Goal: Task Accomplishment & Management: Use online tool/utility

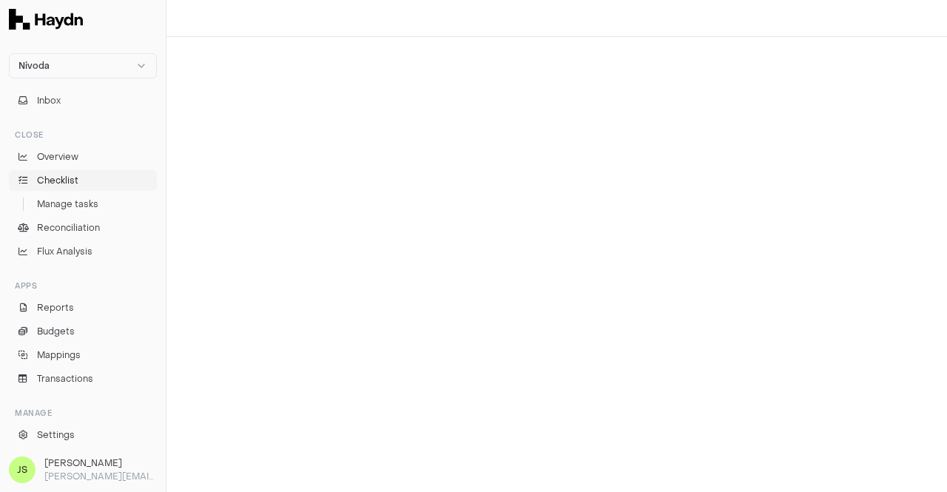
click at [69, 189] on link "Checklist" at bounding box center [83, 180] width 148 height 21
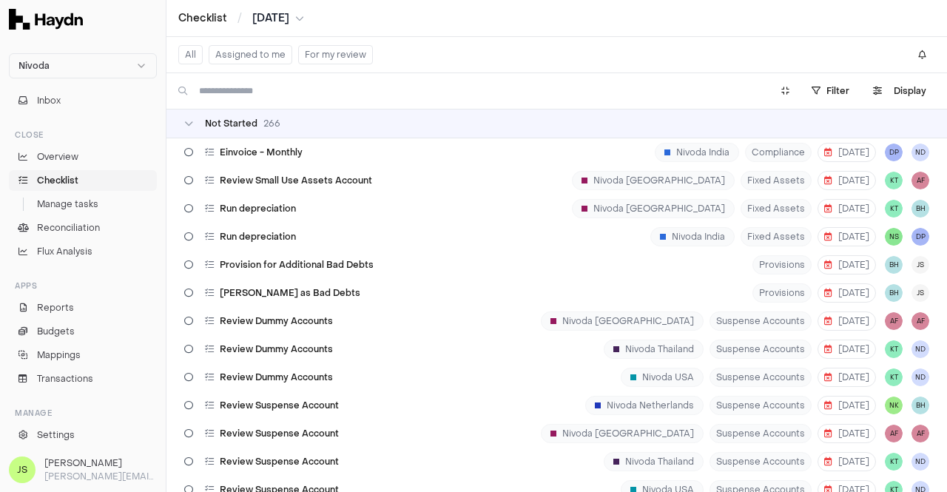
click at [255, 47] on button "Assigned to me" at bounding box center [251, 54] width 84 height 19
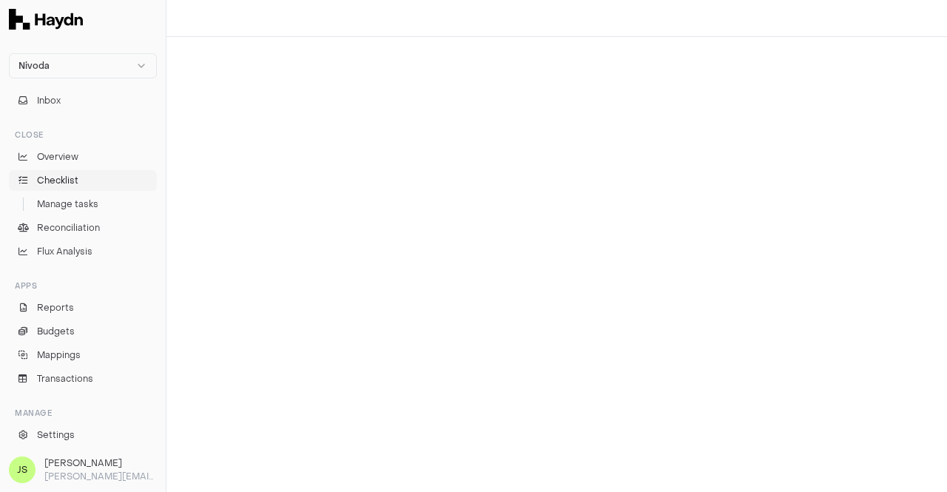
click at [79, 175] on link "Checklist" at bounding box center [83, 180] width 148 height 21
click at [304, 17] on button "[DATE]" at bounding box center [278, 18] width 52 height 15
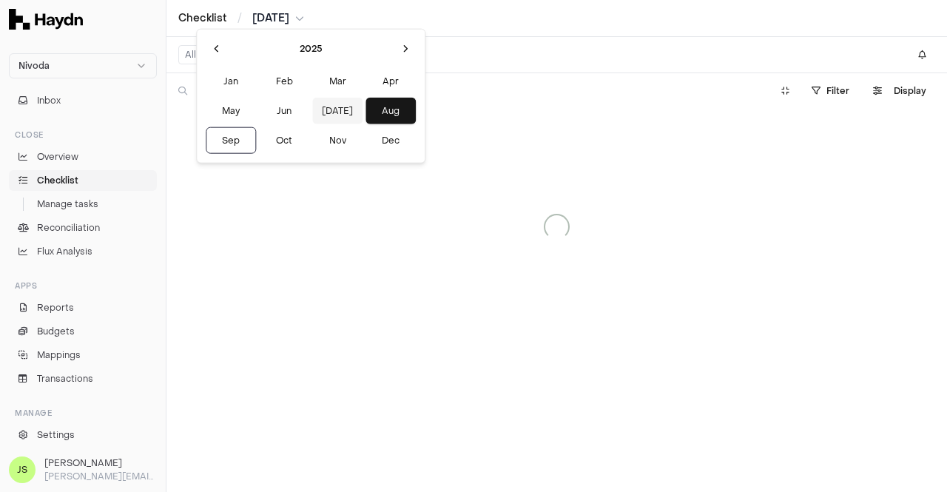
click at [312, 101] on button "[DATE]" at bounding box center [337, 111] width 50 height 27
click at [309, 112] on button "[DATE]" at bounding box center [334, 111] width 50 height 27
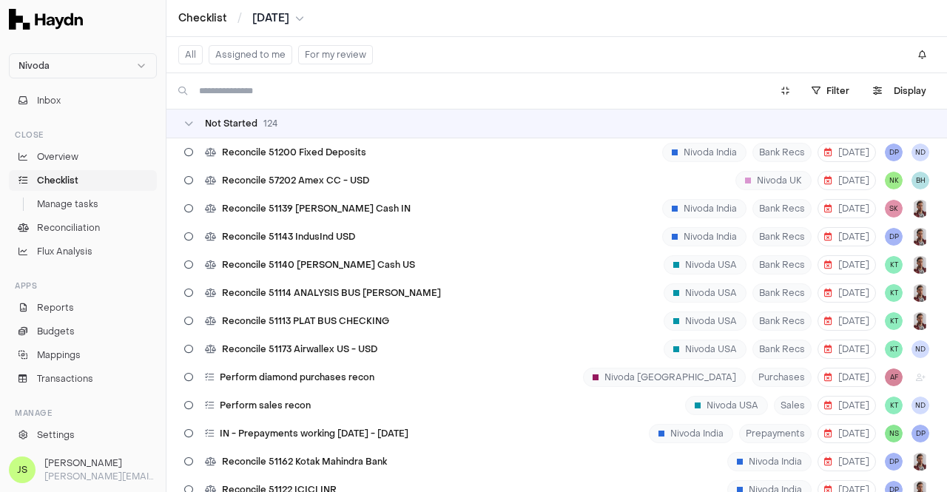
click at [300, 14] on button "[DATE]" at bounding box center [278, 18] width 52 height 15
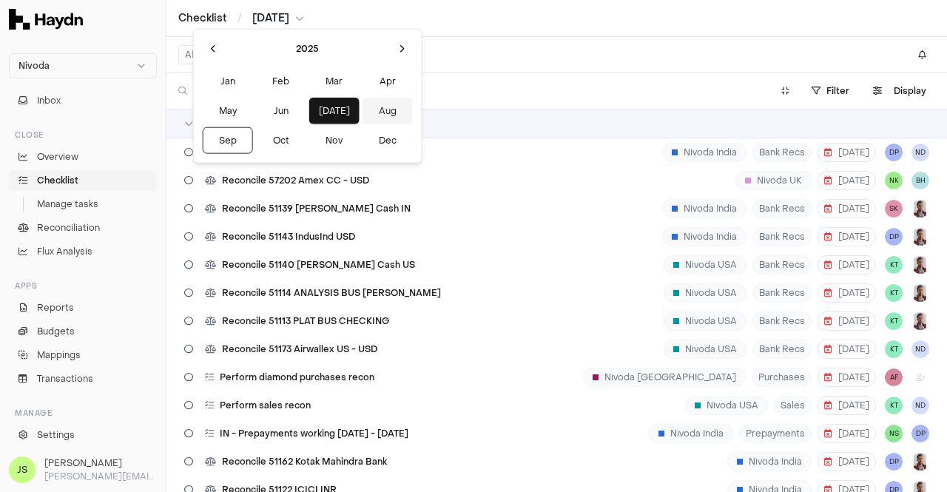
click at [363, 98] on button "Aug" at bounding box center [388, 111] width 50 height 27
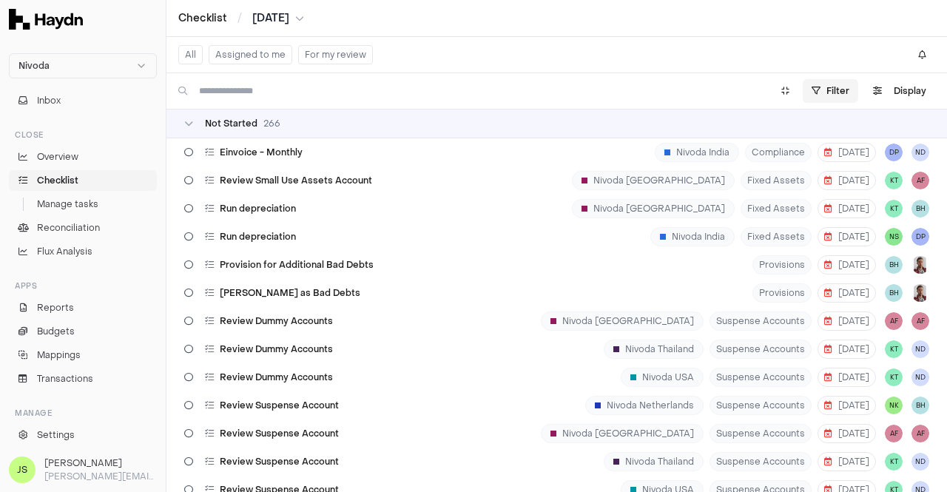
click at [841, 89] on html "Nivoda Inbox Close Overview Checklist Manage tasks Reconciliation Flux Analysis…" at bounding box center [473, 246] width 947 height 492
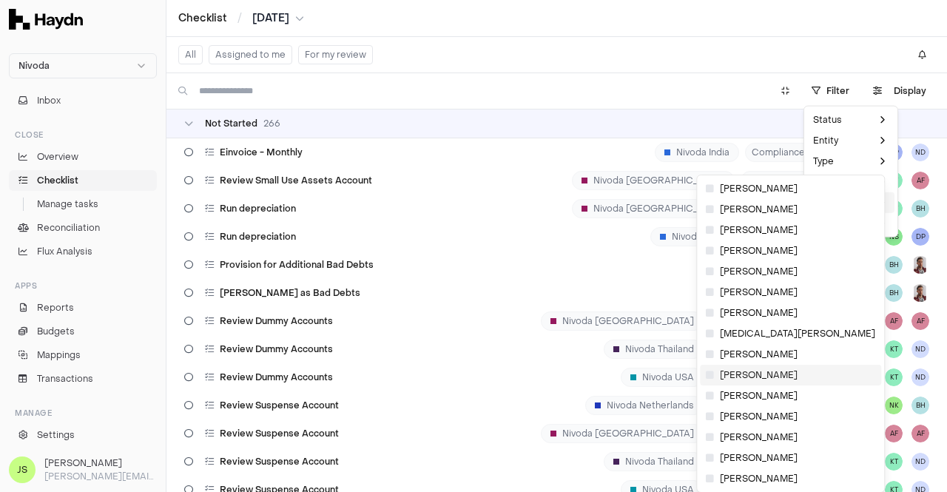
click at [743, 371] on span "[PERSON_NAME]" at bounding box center [752, 375] width 92 height 12
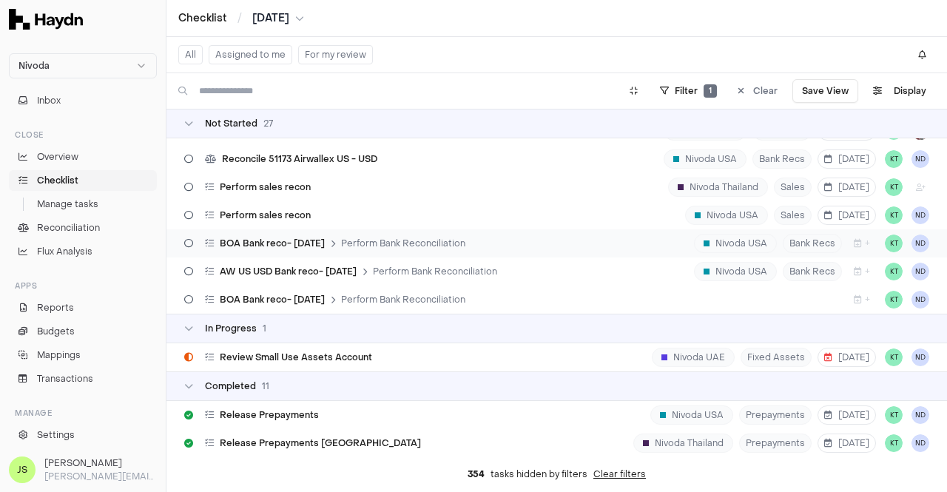
scroll to position [592, 0]
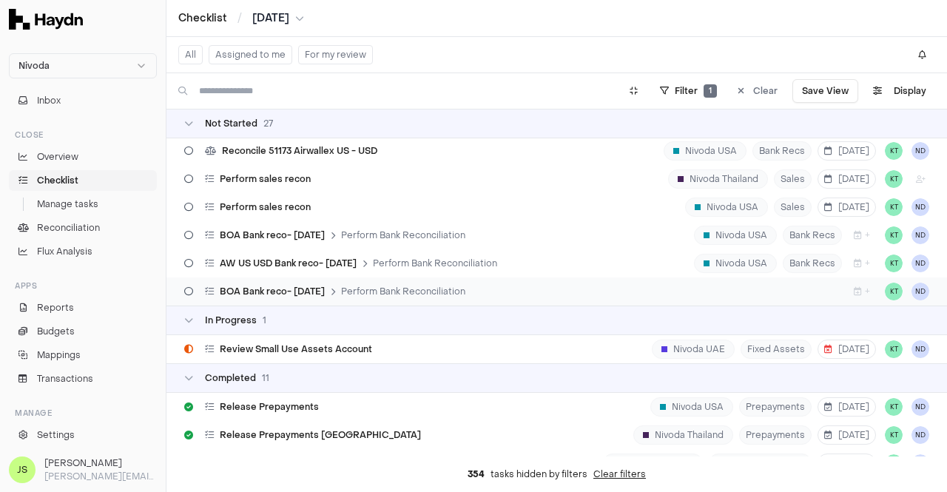
click at [388, 286] on span "Perform Bank Reconciliation" at bounding box center [403, 292] width 124 height 12
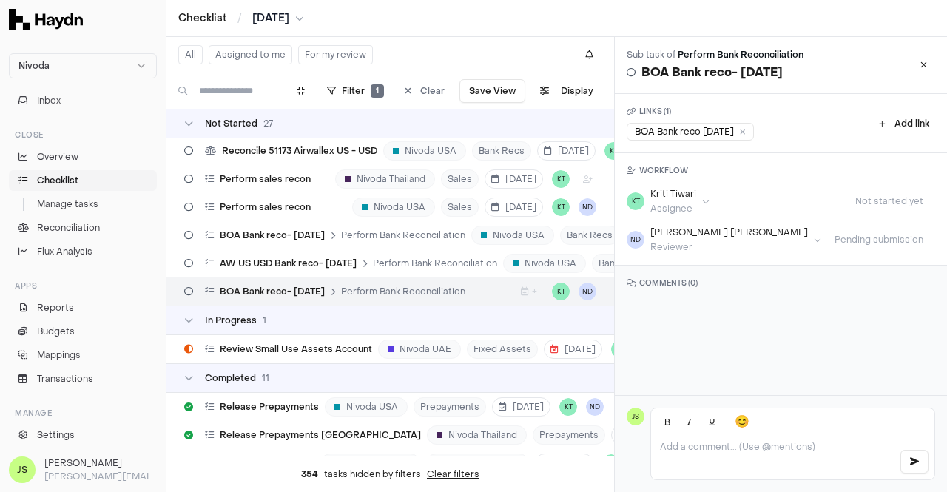
click at [266, 18] on span "[DATE]" at bounding box center [270, 18] width 37 height 15
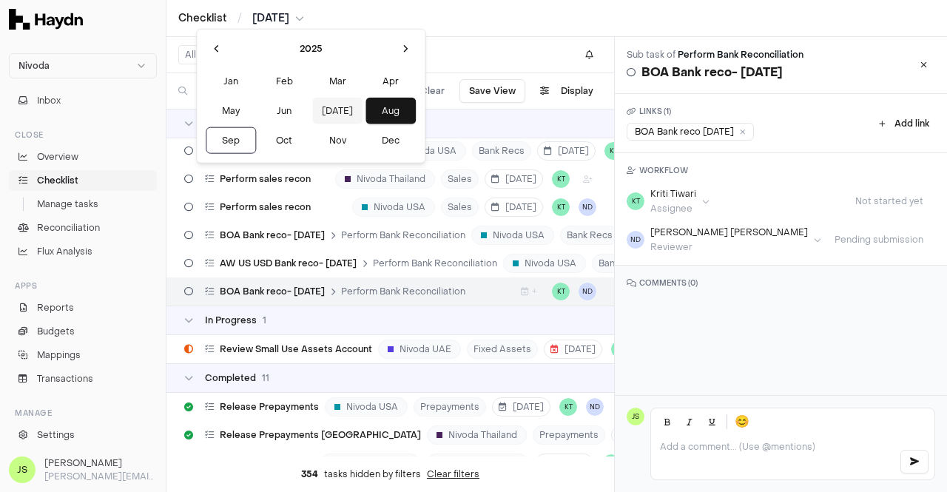
click at [312, 109] on button "[DATE]" at bounding box center [337, 111] width 50 height 27
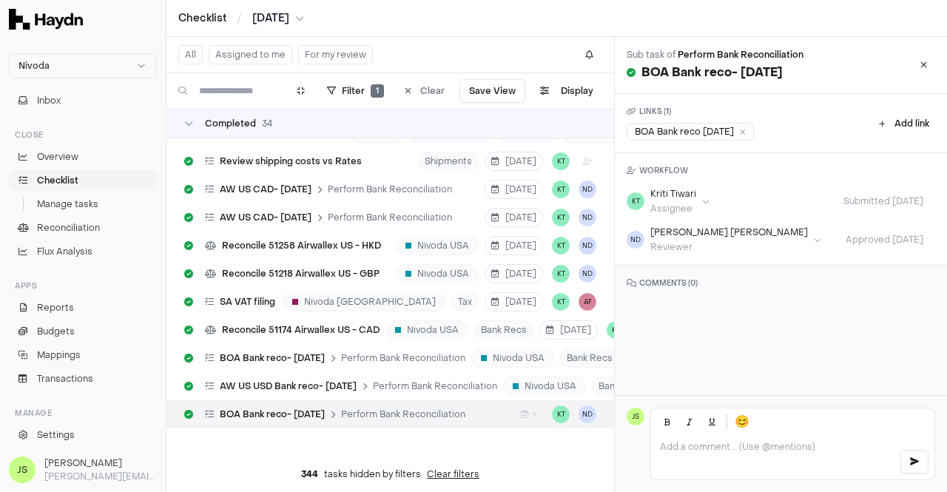
scroll to position [848, 0]
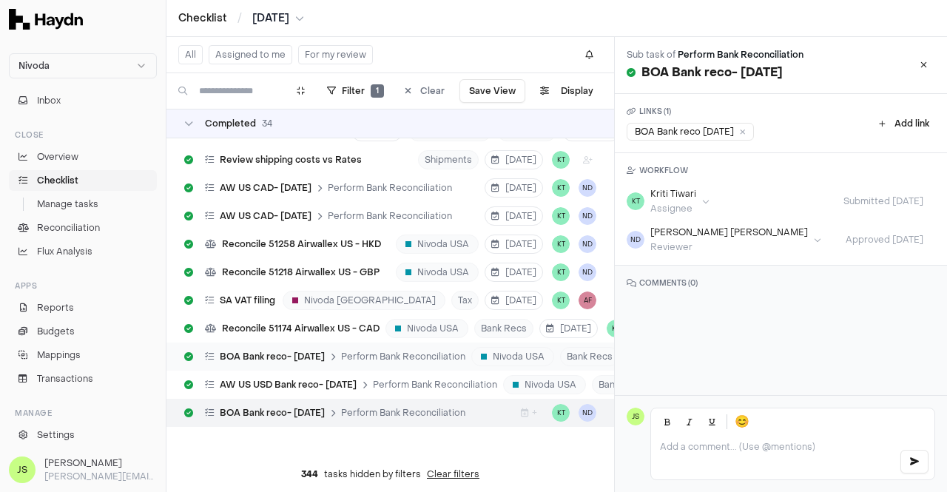
click at [287, 351] on span "BOA Bank reco- [DATE]" at bounding box center [272, 357] width 105 height 12
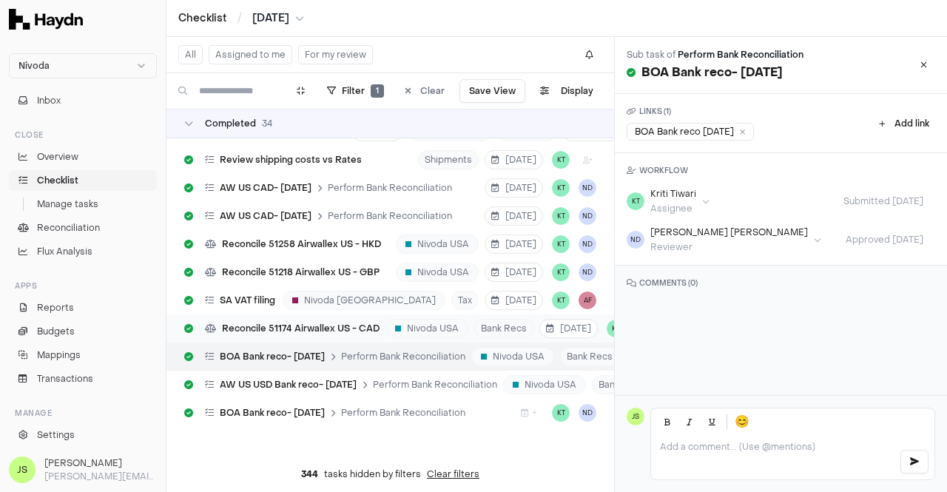
click at [279, 323] on div "Reconcile 51174 Airwallex US - CAD" at bounding box center [281, 328] width 207 height 28
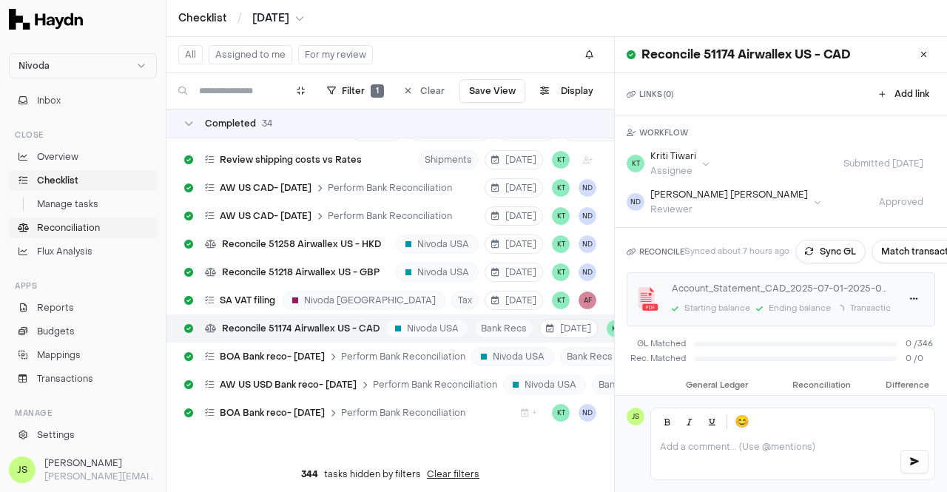
click at [77, 224] on span "Reconciliation" at bounding box center [68, 227] width 63 height 13
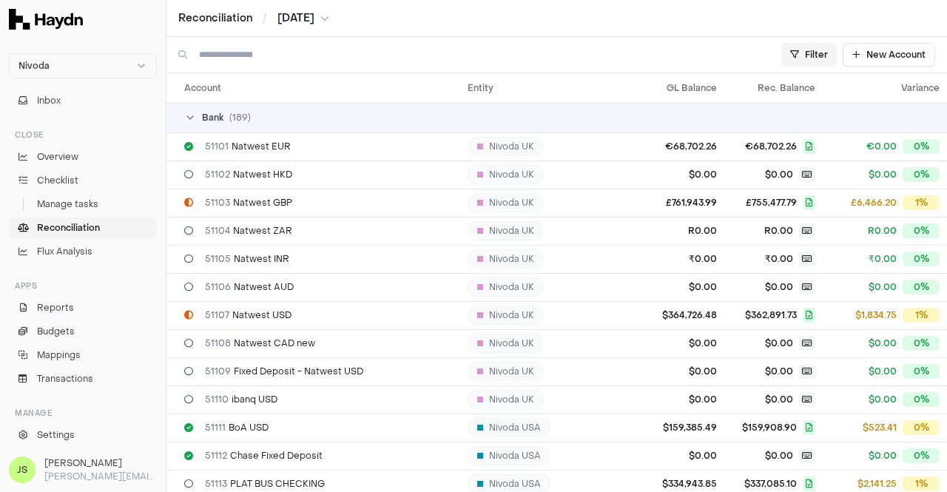
click at [811, 49] on html "Nivoda Inbox Close Overview Checklist Manage tasks Reconciliation Flux Analysis…" at bounding box center [473, 246] width 947 height 492
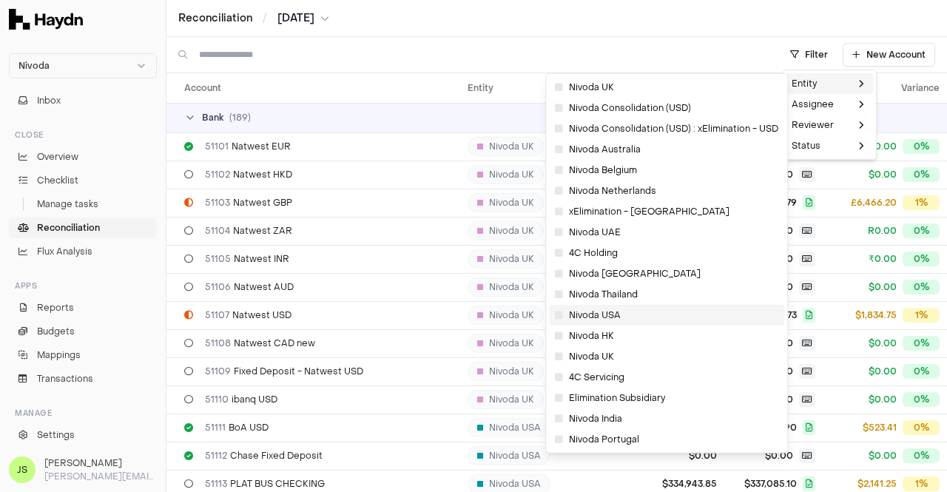
click at [596, 317] on span "Nivoda USA" at bounding box center [588, 315] width 66 height 12
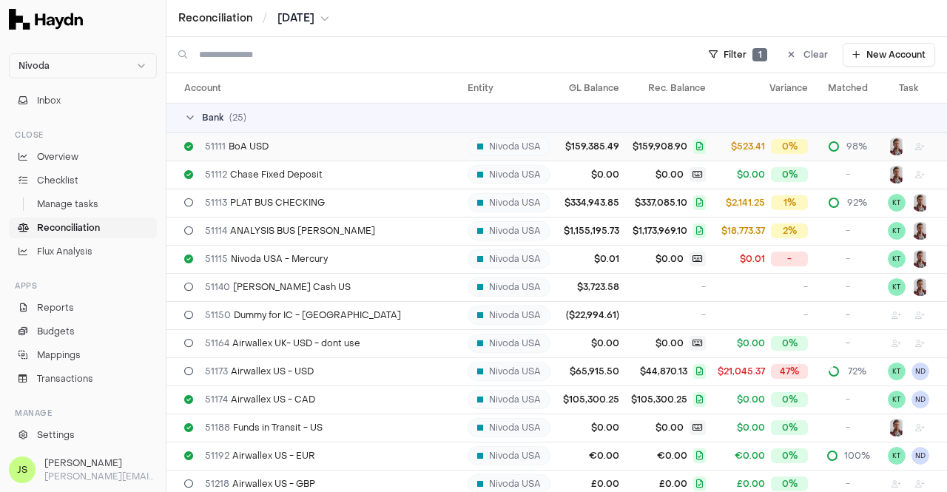
click at [274, 142] on div "51111 BoA USD" at bounding box center [320, 147] width 272 height 12
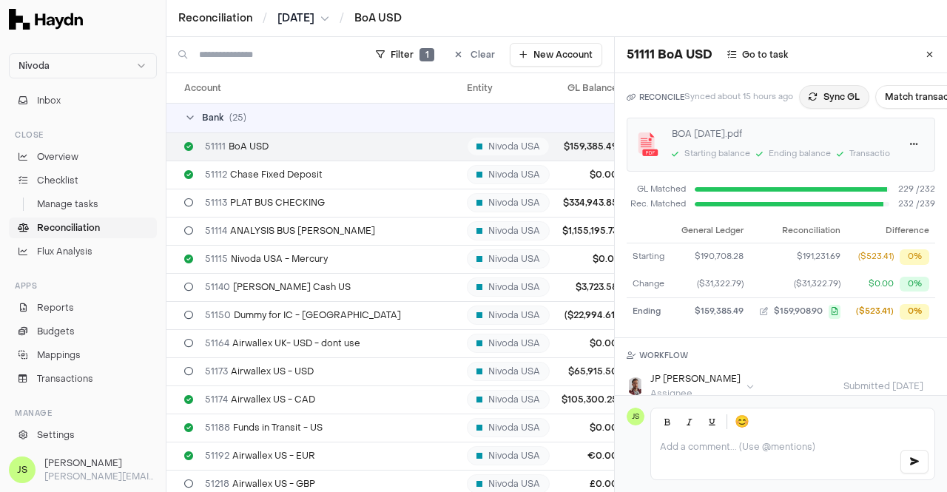
click at [856, 95] on button "Sync GL" at bounding box center [834, 97] width 70 height 24
click at [894, 96] on button "Match transactions" at bounding box center [942, 97] width 105 height 24
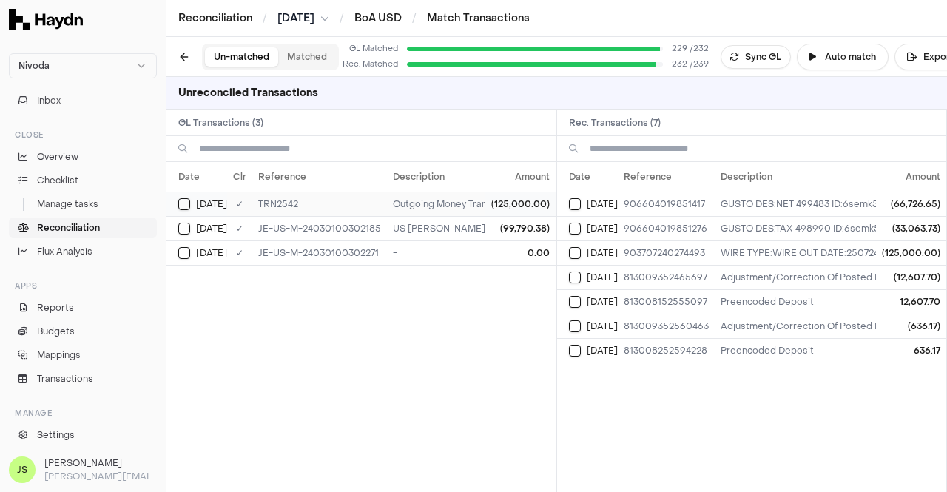
click at [178, 201] on button "Select GL transaction 9779674" at bounding box center [184, 204] width 12 height 12
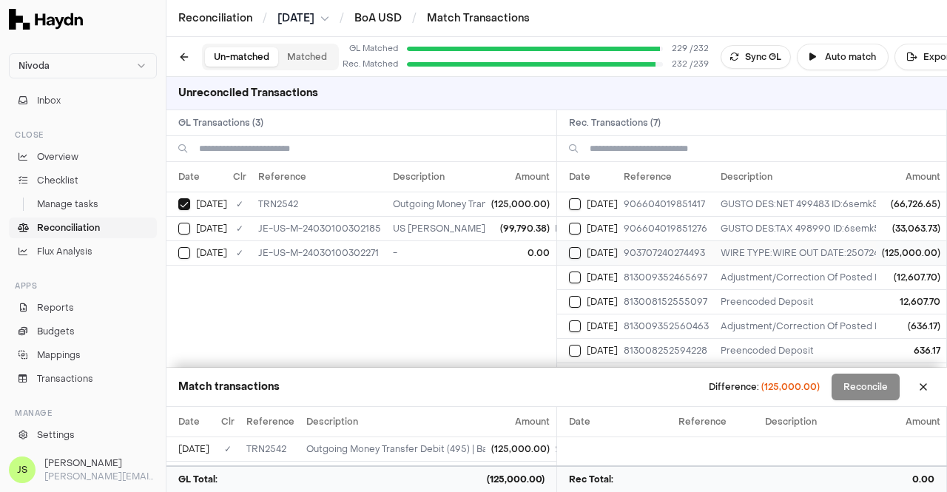
click at [571, 256] on button "Select reconciliation transaction 27211" at bounding box center [575, 253] width 12 height 12
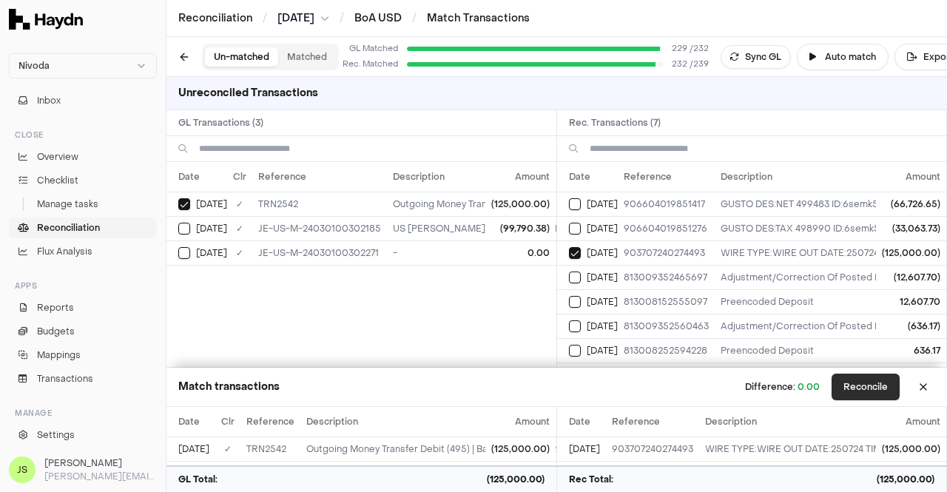
click at [866, 384] on button "Reconcile" at bounding box center [866, 387] width 68 height 27
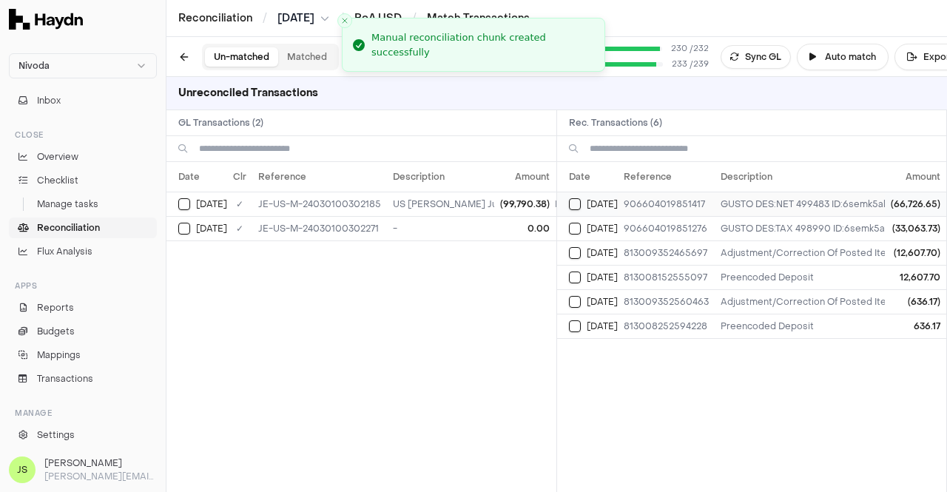
click at [579, 206] on button "Select reconciliation transaction 27212" at bounding box center [575, 204] width 12 height 12
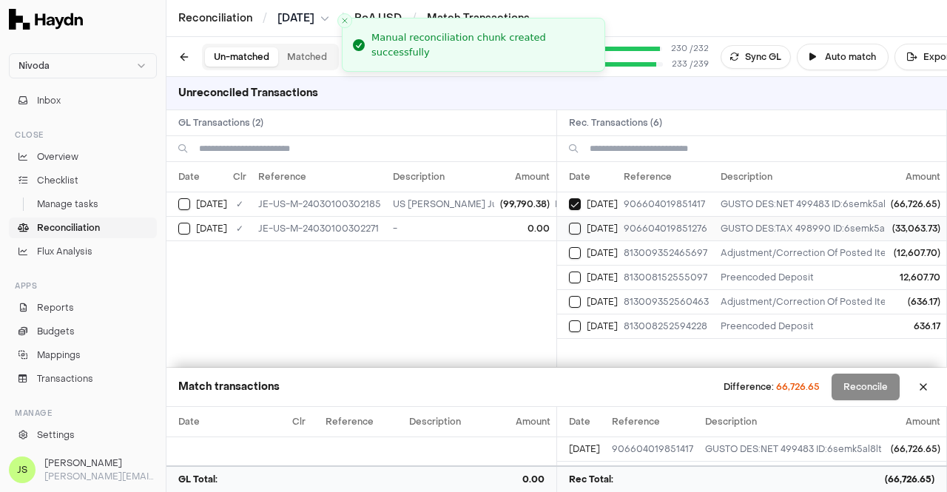
click at [567, 232] on td "[DATE]" at bounding box center [587, 228] width 61 height 24
click at [567, 250] on td "[DATE]" at bounding box center [587, 252] width 61 height 24
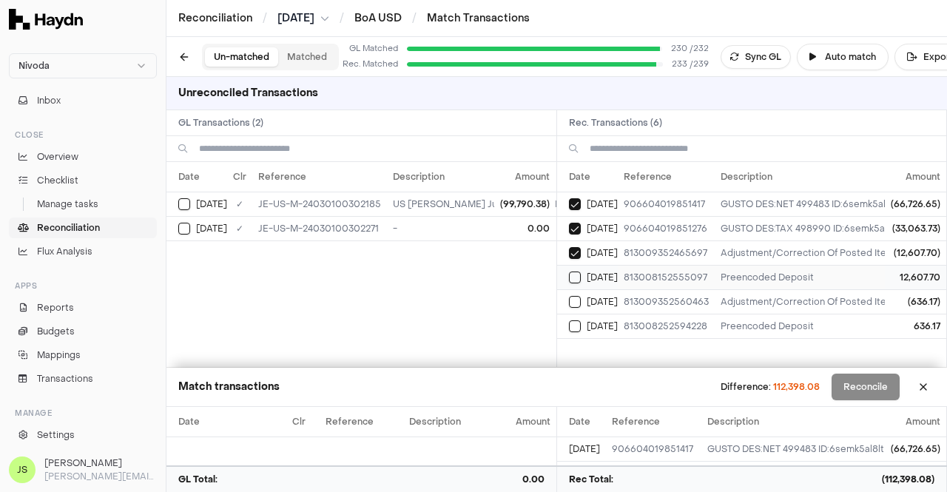
click at [571, 278] on button "Select reconciliation transaction 27144" at bounding box center [575, 278] width 12 height 12
click at [576, 301] on button "Select reconciliation transaction 27217" at bounding box center [575, 302] width 12 height 12
click at [573, 320] on button "Select reconciliation transaction 27190" at bounding box center [575, 326] width 12 height 12
click at [183, 198] on button "Select GL transaction 7898678" at bounding box center [184, 204] width 12 height 12
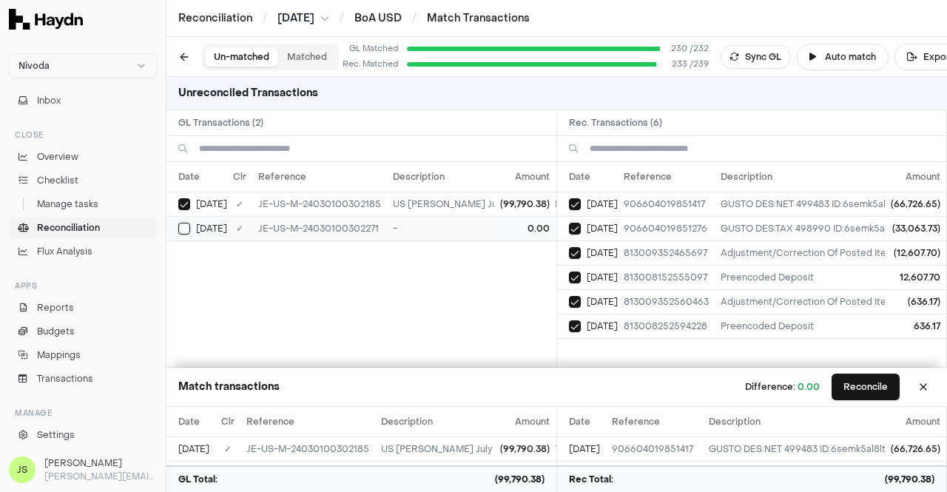
click at [186, 223] on button "Select GL transaction 9783869" at bounding box center [184, 229] width 12 height 12
click at [885, 386] on button "Reconcile" at bounding box center [866, 387] width 68 height 27
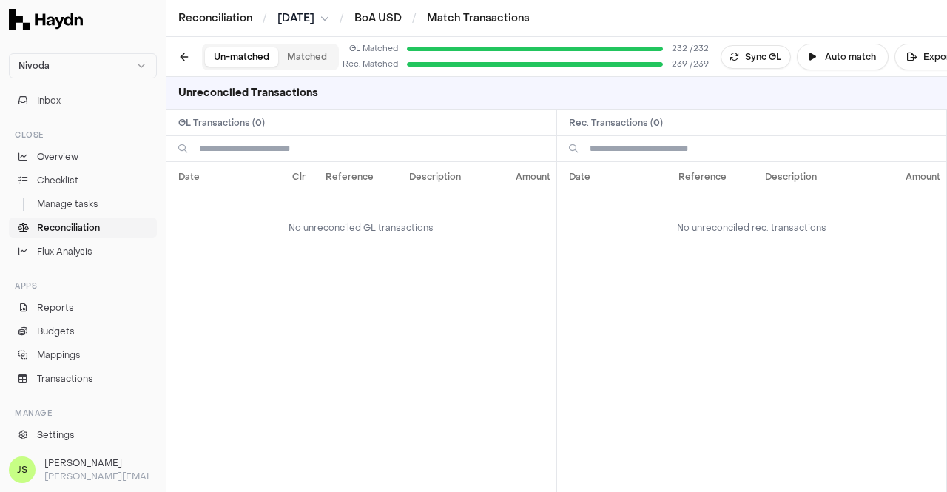
click at [284, 57] on button "Matched" at bounding box center [307, 56] width 58 height 19
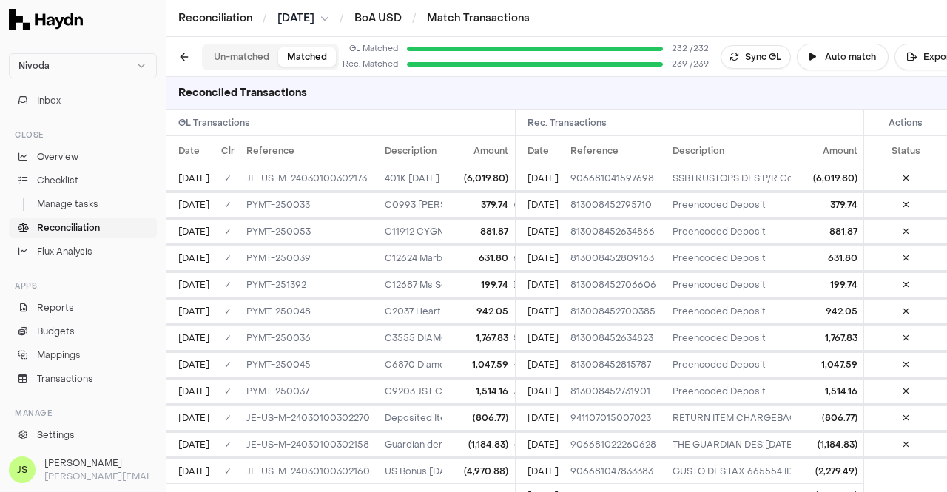
click at [244, 53] on button "Un-matched" at bounding box center [241, 56] width 73 height 19
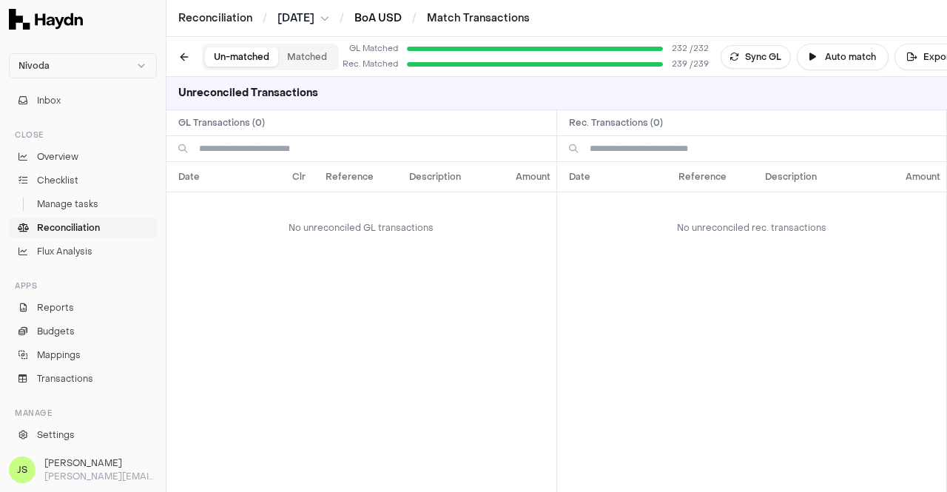
click at [366, 14] on link "BoA USD" at bounding box center [377, 18] width 47 height 14
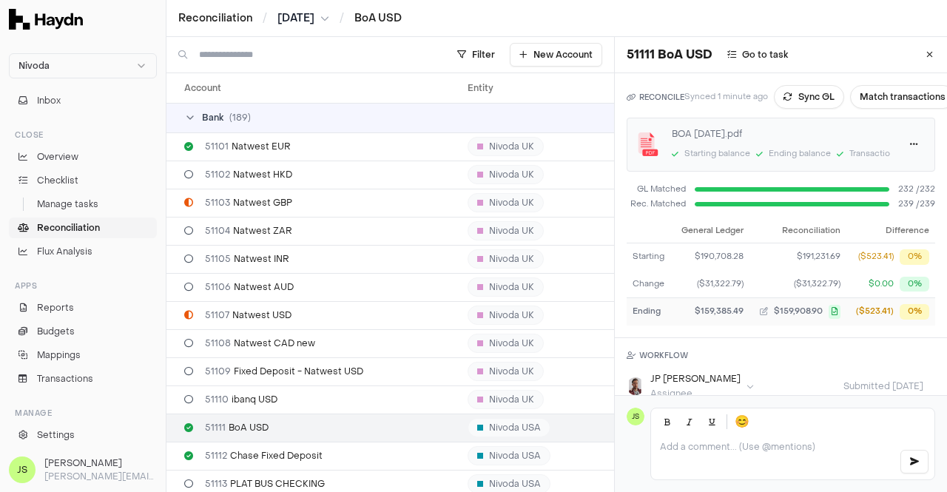
click at [858, 314] on div "($523.41)" at bounding box center [875, 312] width 38 height 13
click at [896, 139] on html "Nivoda Inbox Close Overview Checklist Manage tasks Reconciliation Flux Analysis…" at bounding box center [473, 246] width 947 height 492
click at [846, 178] on link "Download" at bounding box center [855, 173] width 87 height 21
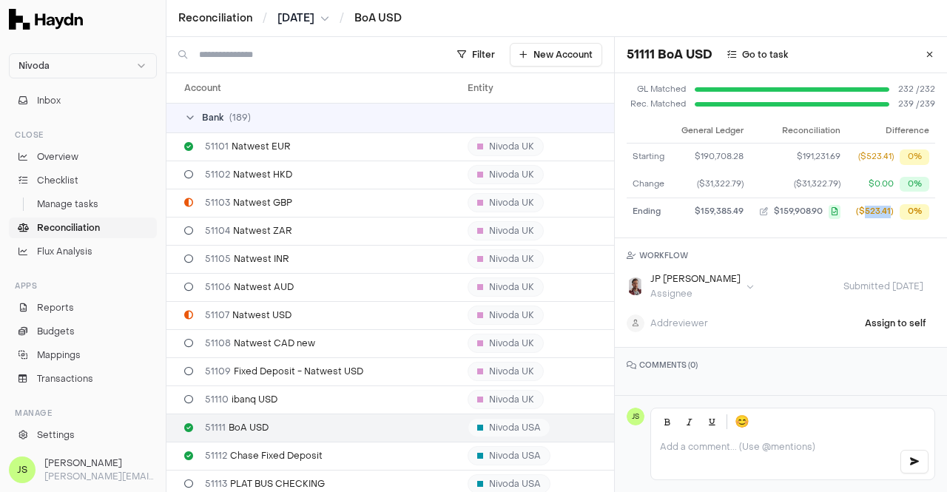
click at [675, 270] on html "Nivoda Inbox Close Overview Checklist Manage tasks Reconciliation Flux Analysis…" at bounding box center [473, 246] width 947 height 492
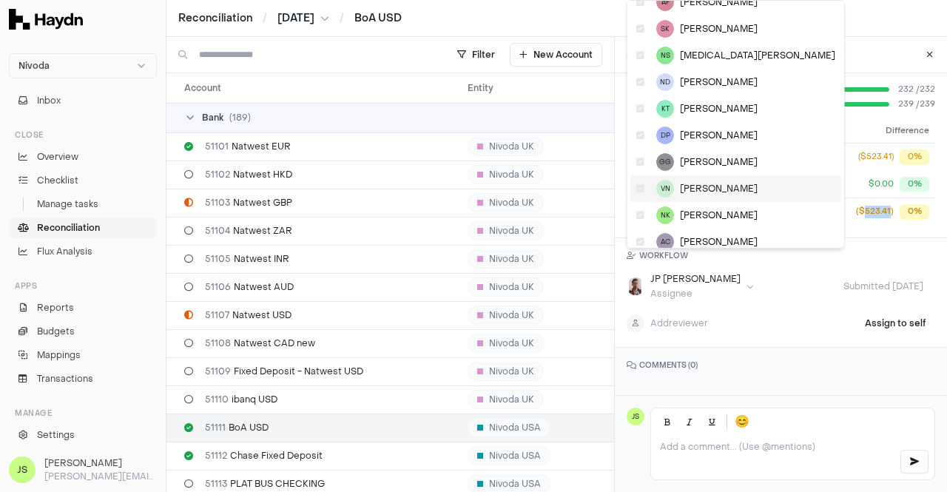
scroll to position [158, 0]
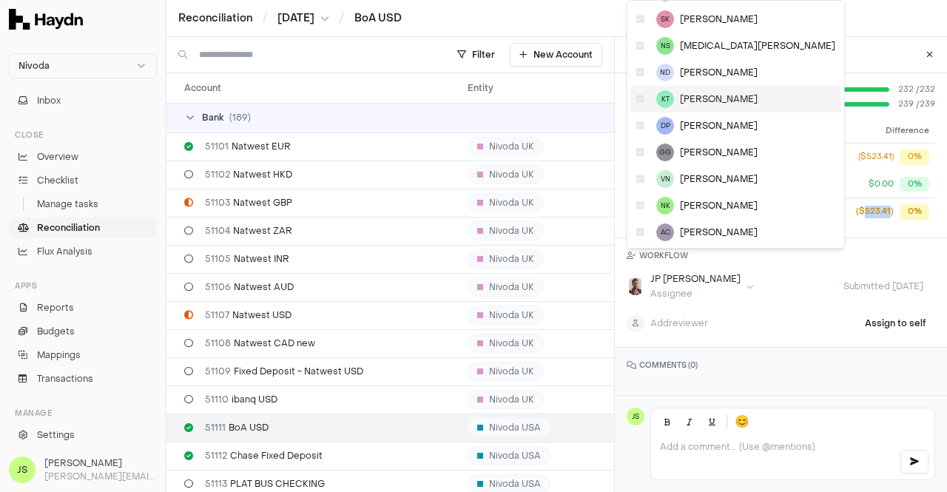
click at [704, 103] on span "[PERSON_NAME]" at bounding box center [719, 99] width 78 height 12
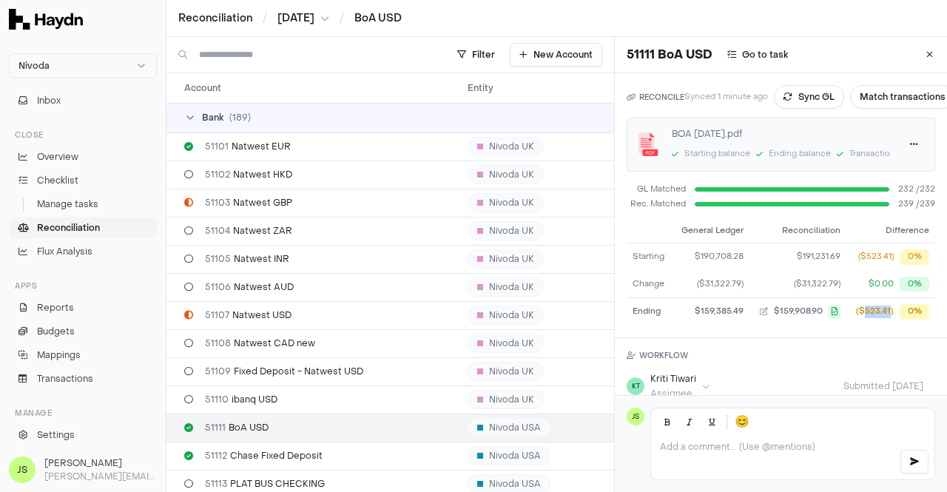
scroll to position [122, 0]
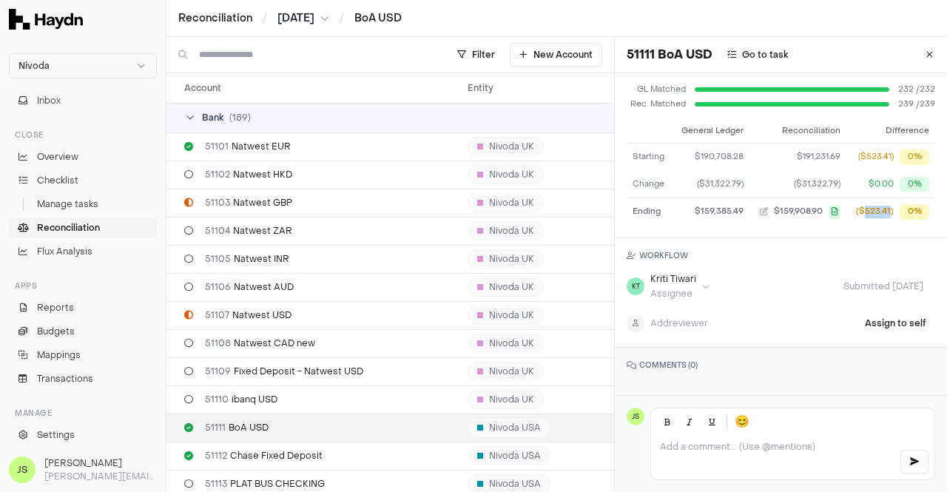
click at [690, 274] on html "Nivoda Inbox Close Overview Checklist Manage tasks Reconciliation Flux Analysis…" at bounding box center [473, 246] width 947 height 492
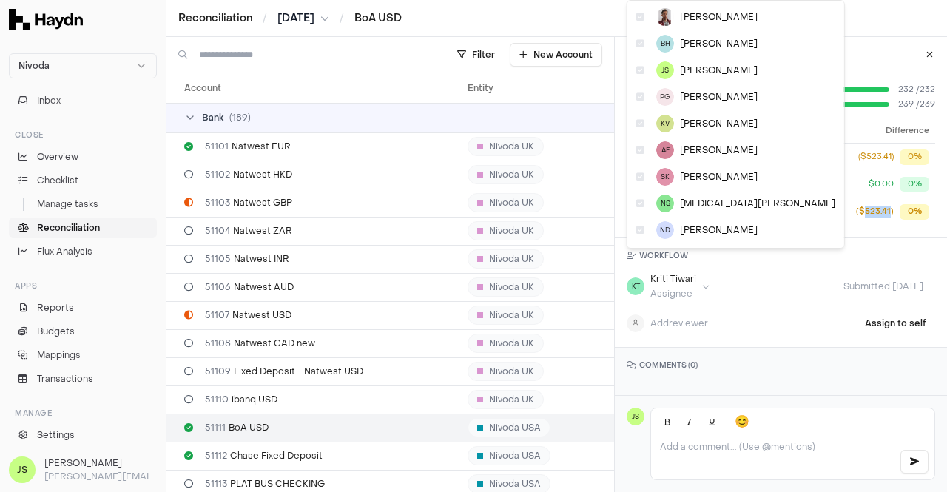
click at [785, 314] on html "Nivoda Inbox Close Overview Checklist Manage tasks Reconciliation Flux Analysis…" at bounding box center [473, 246] width 947 height 492
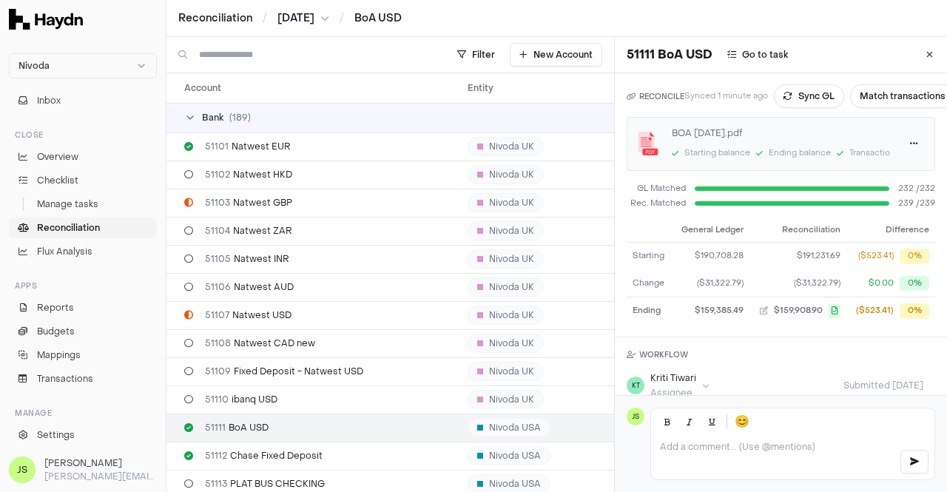
scroll to position [0, 0]
click at [311, 21] on span "[DATE]" at bounding box center [295, 18] width 37 height 15
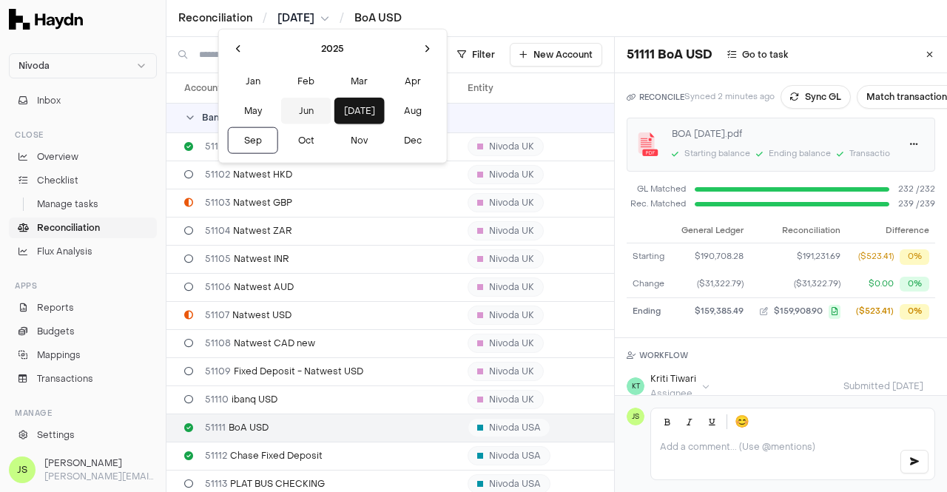
click at [289, 117] on button "Jun" at bounding box center [306, 111] width 50 height 27
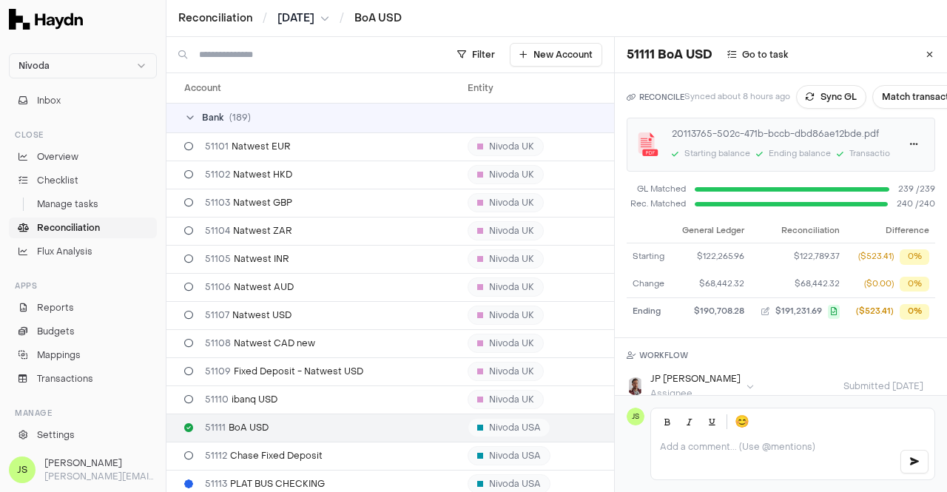
click at [323, 17] on button "[DATE]" at bounding box center [303, 18] width 52 height 15
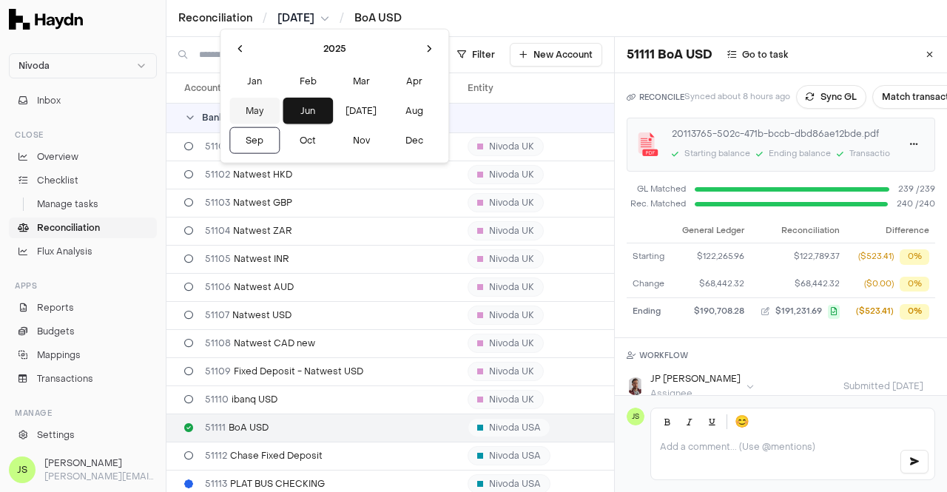
click at [255, 112] on button "May" at bounding box center [254, 111] width 50 height 27
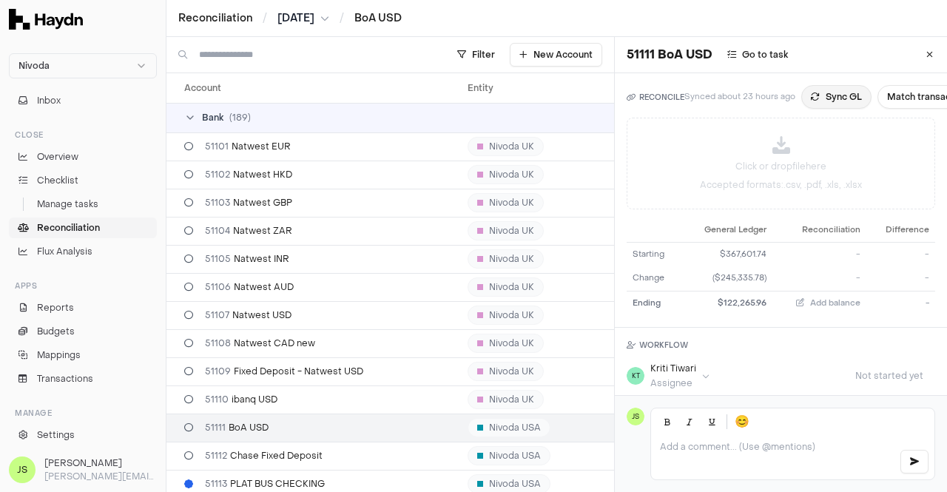
click at [846, 108] on button "Sync GL" at bounding box center [836, 97] width 70 height 24
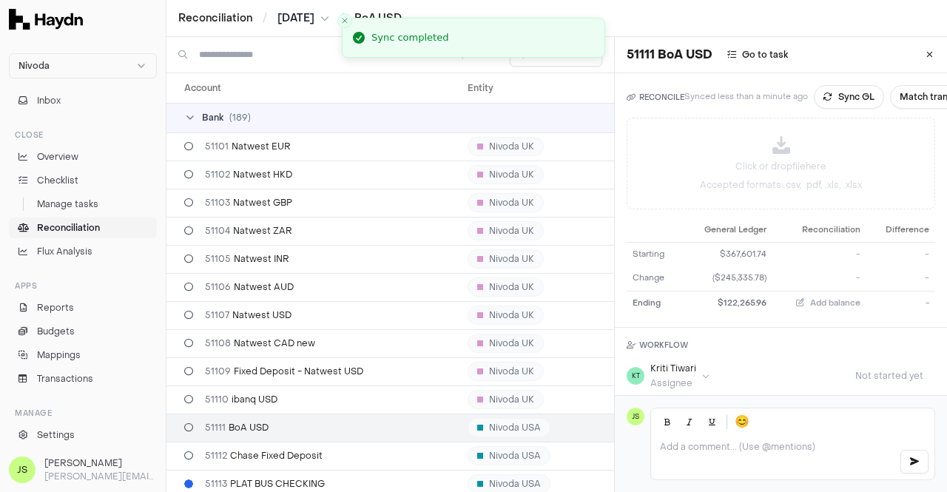
click at [297, 23] on span "[DATE]" at bounding box center [295, 18] width 37 height 15
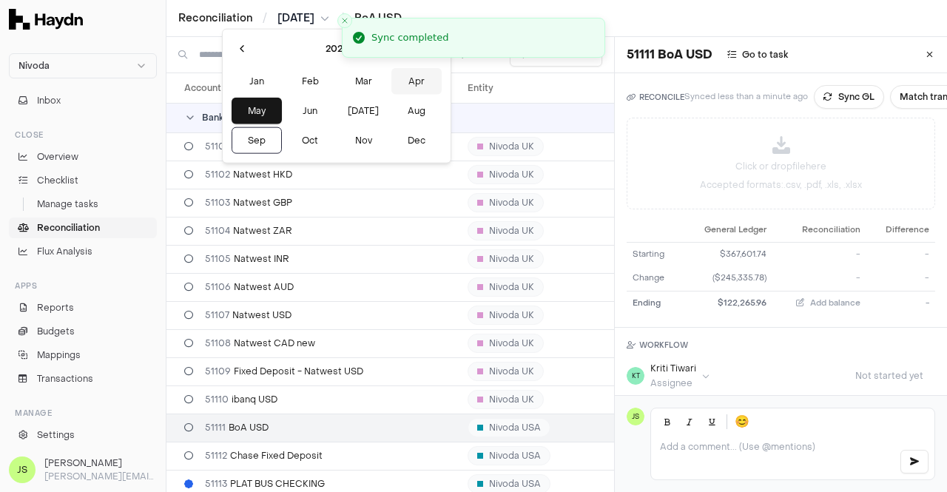
click at [391, 81] on button "Apr" at bounding box center [416, 81] width 50 height 27
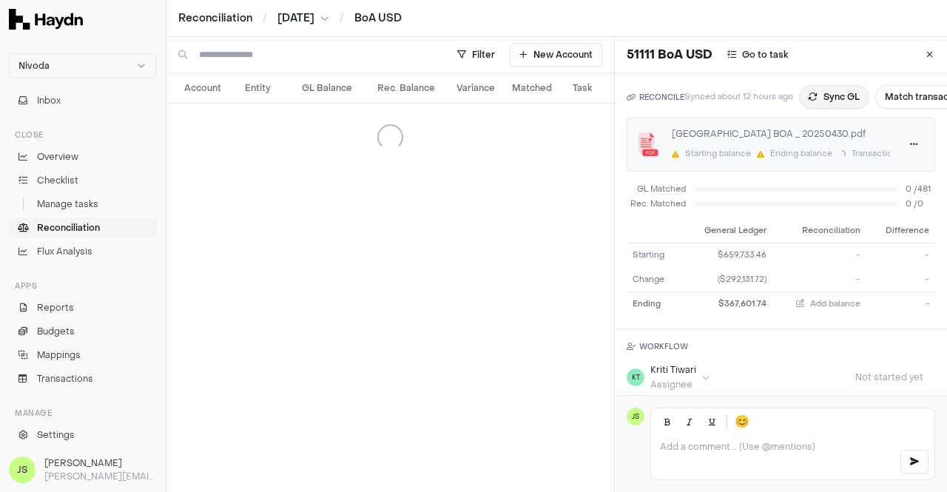
click at [820, 104] on button "Sync GL" at bounding box center [834, 97] width 70 height 24
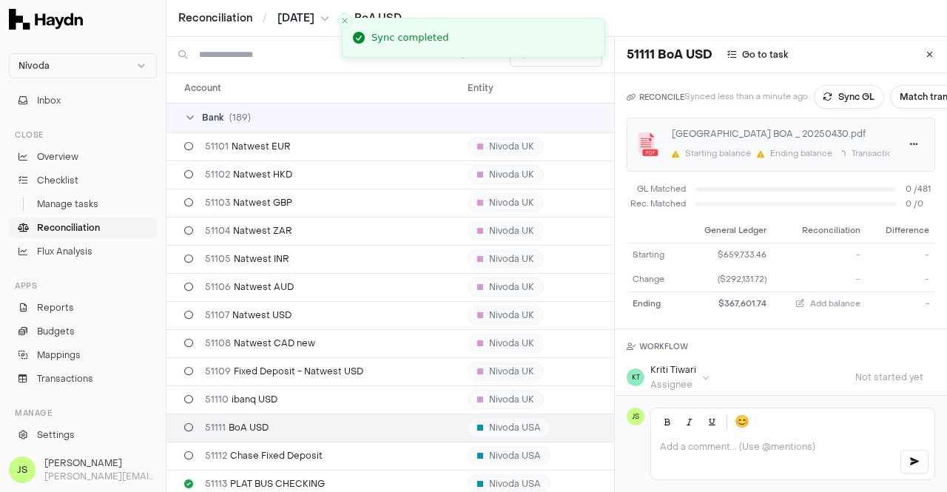
click at [314, 23] on span "[DATE]" at bounding box center [295, 18] width 37 height 15
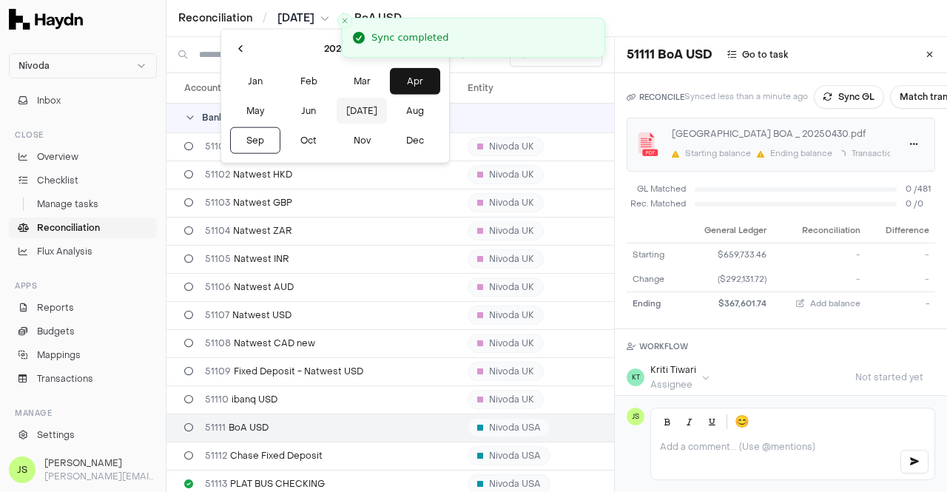
click at [337, 109] on button "[DATE]" at bounding box center [362, 111] width 50 height 27
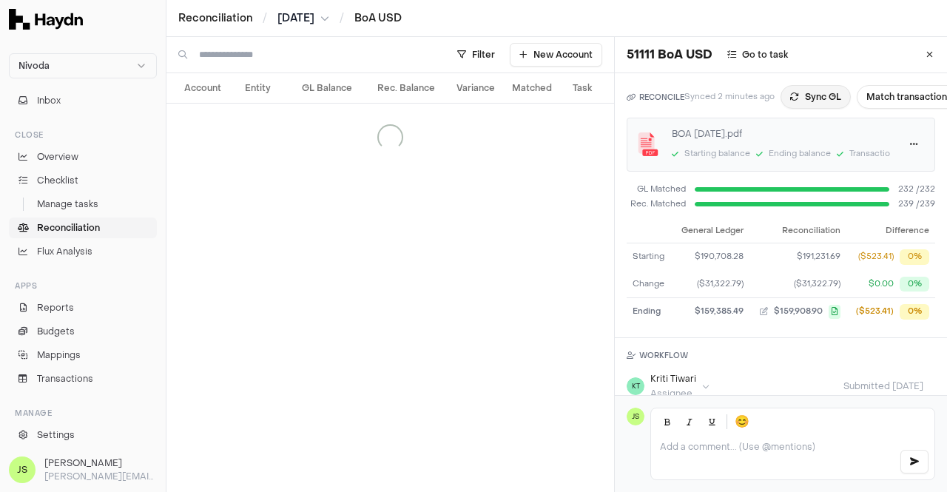
click at [820, 92] on button "Sync GL" at bounding box center [816, 97] width 70 height 24
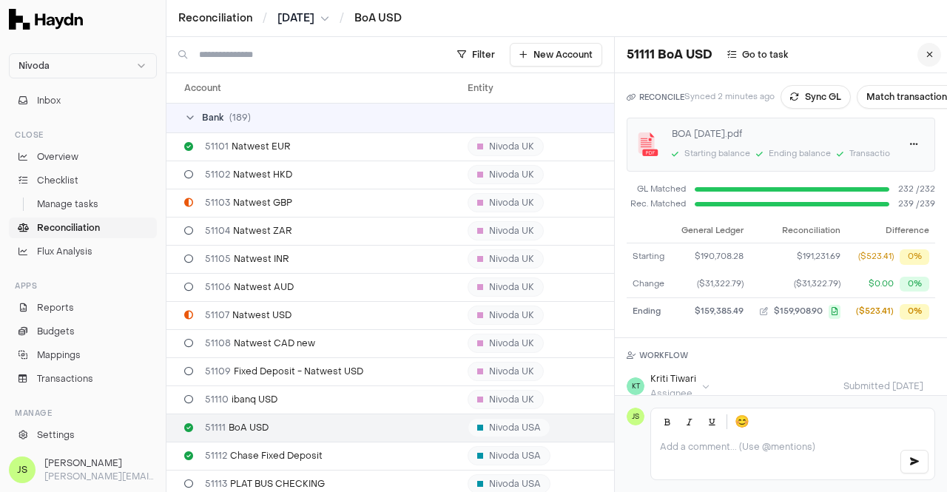
click at [917, 55] on button at bounding box center [929, 55] width 24 height 24
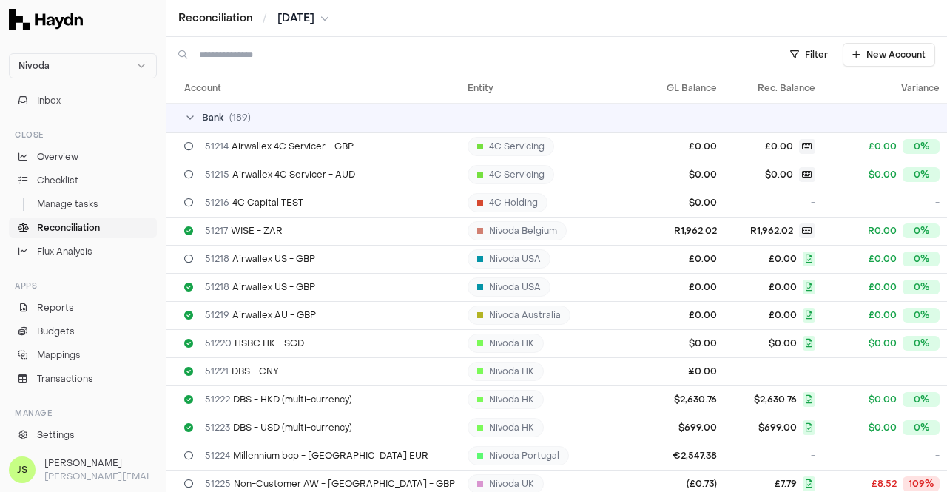
scroll to position [3099, 0]
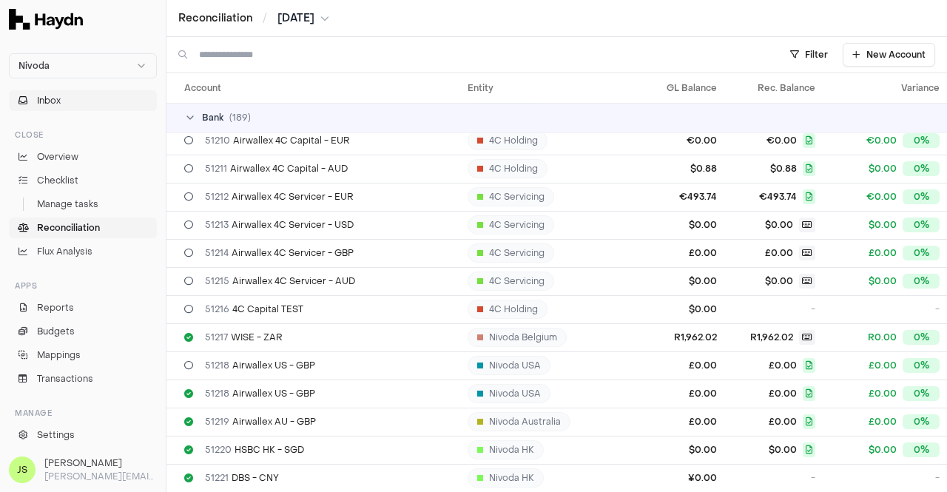
click at [46, 99] on span "Inbox" at bounding box center [49, 100] width 24 height 13
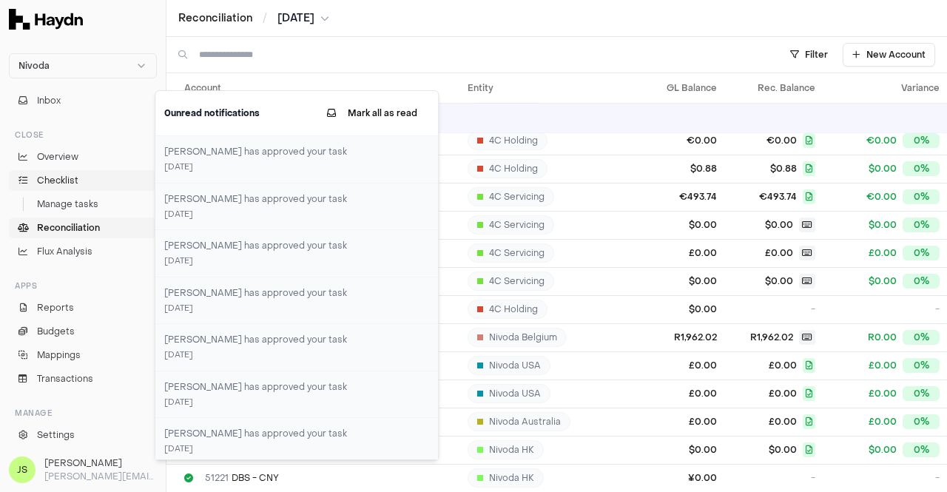
click at [43, 176] on span "Checklist" at bounding box center [57, 180] width 41 height 13
